Goal: Task Accomplishment & Management: Manage account settings

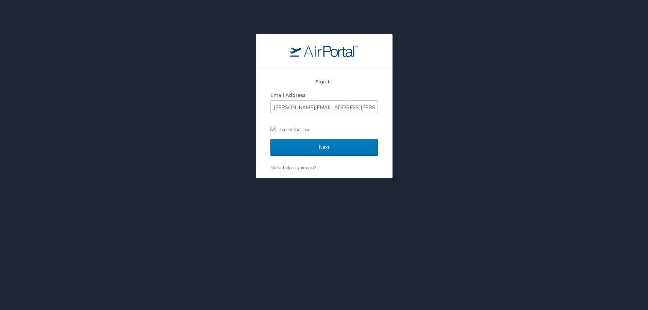
scroll to position [34, 0]
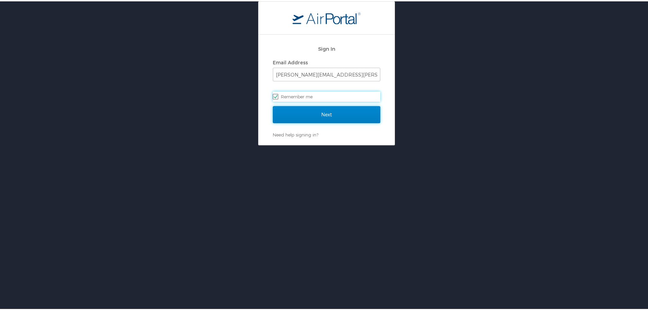
click at [288, 111] on input "Next" at bounding box center [327, 113] width 108 height 17
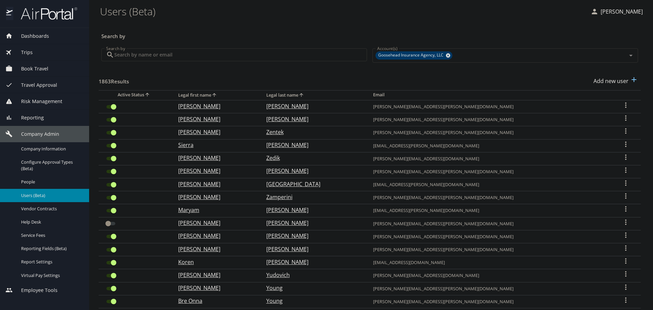
click at [225, 54] on input "Search by" at bounding box center [240, 54] width 253 height 13
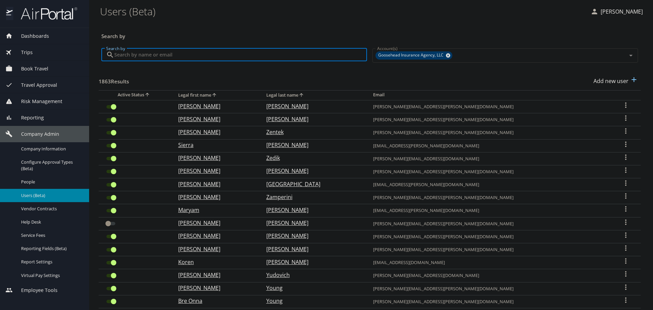
paste input "[PERSON_NAME][EMAIL_ADDRESS][PERSON_NAME][DOMAIN_NAME]"
type input "[PERSON_NAME][EMAIL_ADDRESS][PERSON_NAME][DOMAIN_NAME]"
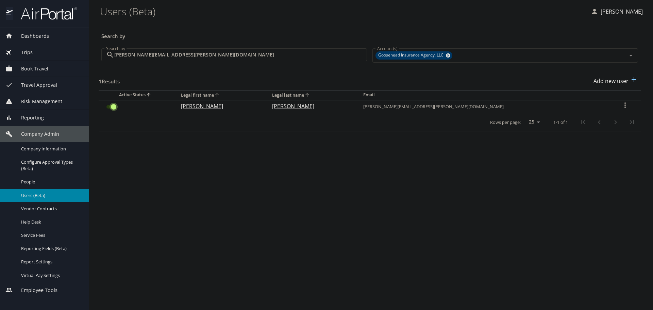
click at [113, 109] on input "User Search Table" at bounding box center [113, 107] width 25 height 8
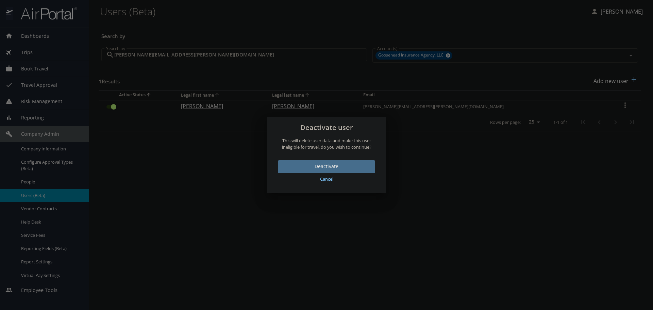
click at [337, 169] on span "Deactivate" at bounding box center [326, 166] width 86 height 9
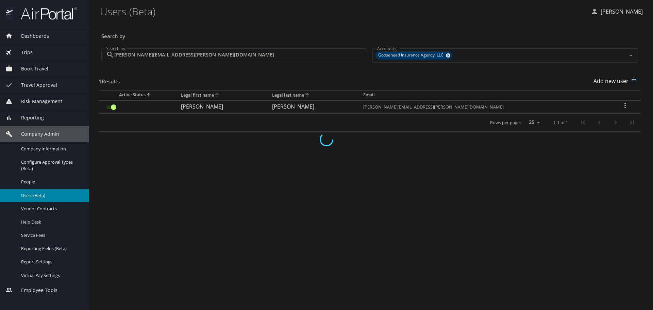
checkbox input "false"
click at [207, 60] on input "[PERSON_NAME][EMAIL_ADDRESS][PERSON_NAME][DOMAIN_NAME]" at bounding box center [240, 54] width 253 height 13
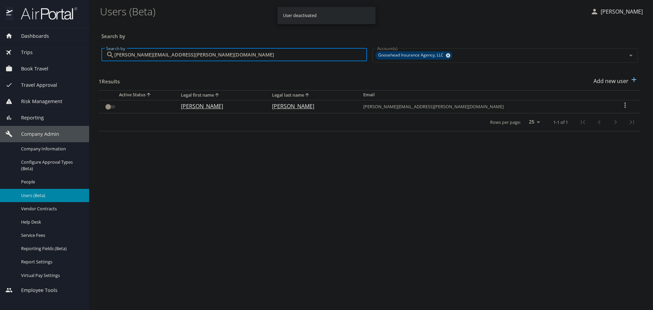
drag, startPoint x: 207, startPoint y: 60, endPoint x: -32, endPoint y: 61, distance: 239.2
click at [0, 61] on html "Dashboards AirPortal 360™ Manager My Travel Dashboard Trips Airtinerary® Lookup…" at bounding box center [326, 155] width 653 height 310
paste input "madison.[PERSON_NAME]"
type input "[EMAIL_ADDRESS][PERSON_NAME][DOMAIN_NAME]"
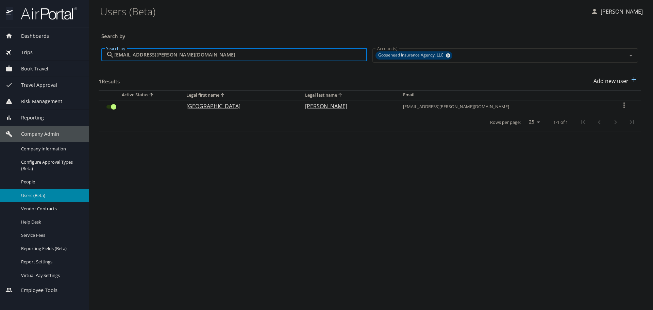
click at [111, 109] on input "User Search Table" at bounding box center [113, 107] width 25 height 8
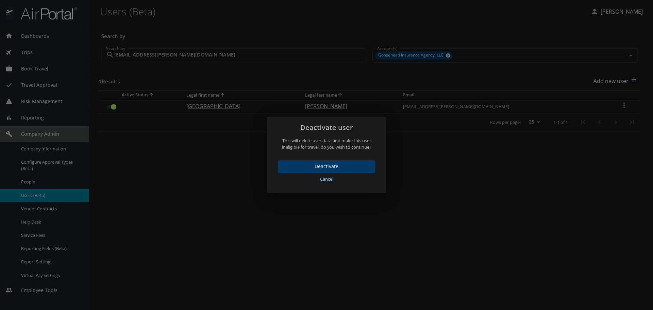
click at [354, 169] on span "Deactivate" at bounding box center [326, 166] width 86 height 9
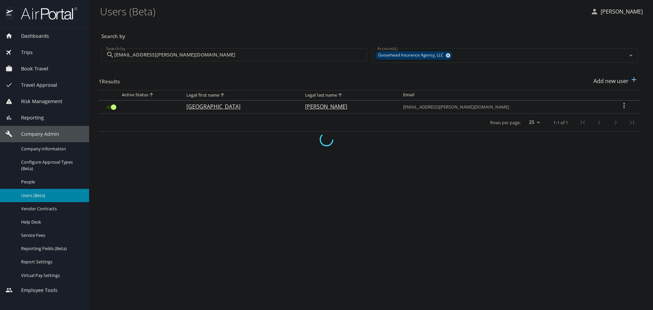
checkbox input "false"
